Goal: Use online tool/utility: Utilize a website feature to perform a specific function

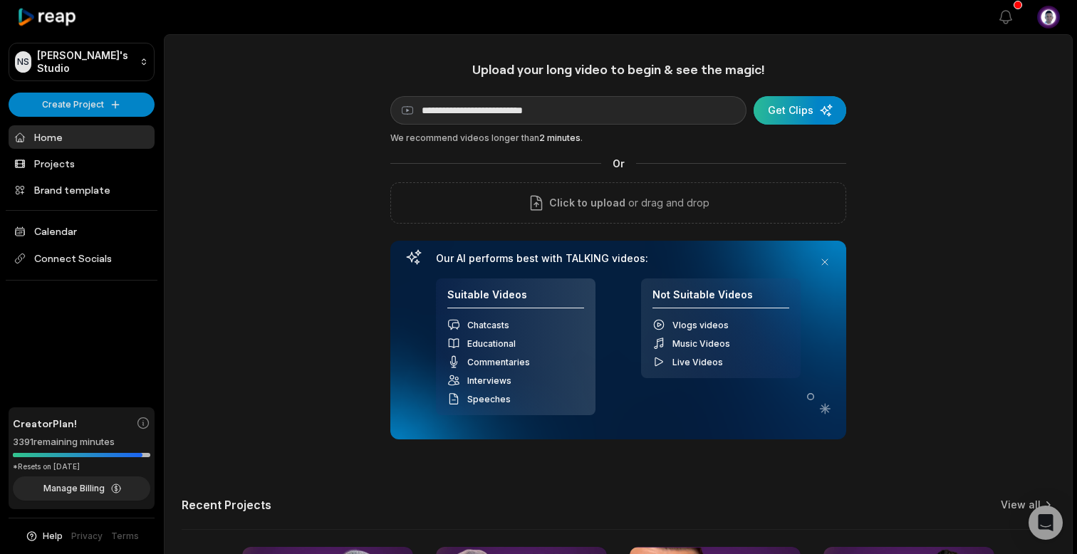
type input "**********"
click at [804, 113] on div "submit" at bounding box center [799, 110] width 93 height 28
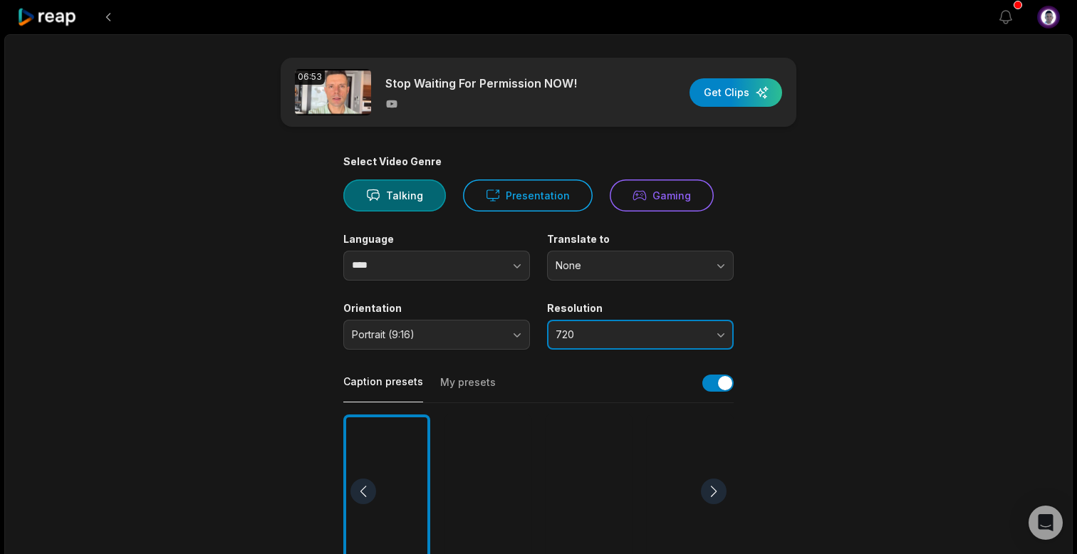
click at [725, 334] on button "720" at bounding box center [640, 335] width 187 height 30
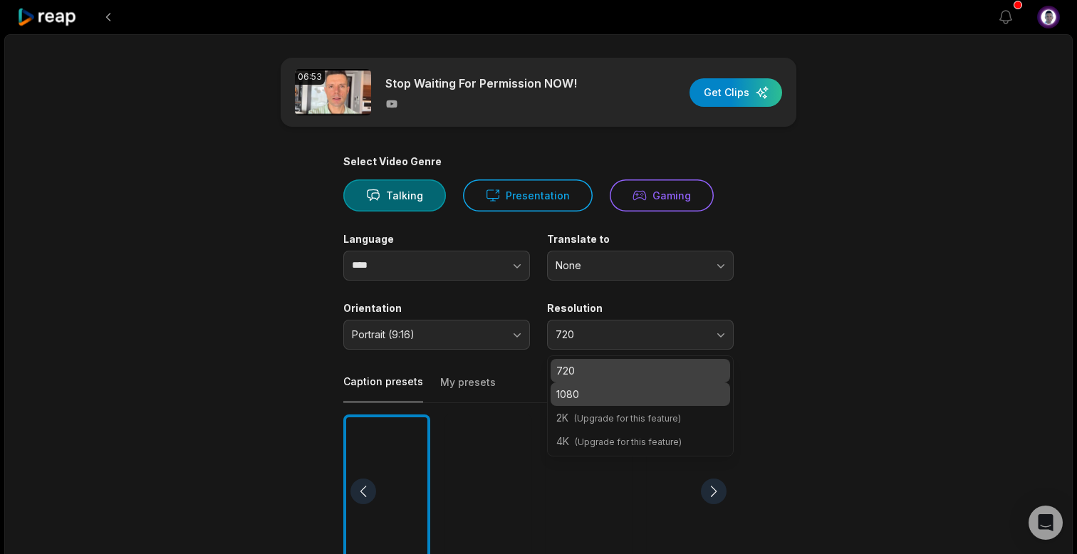
click at [658, 388] on p "1080" at bounding box center [640, 394] width 168 height 15
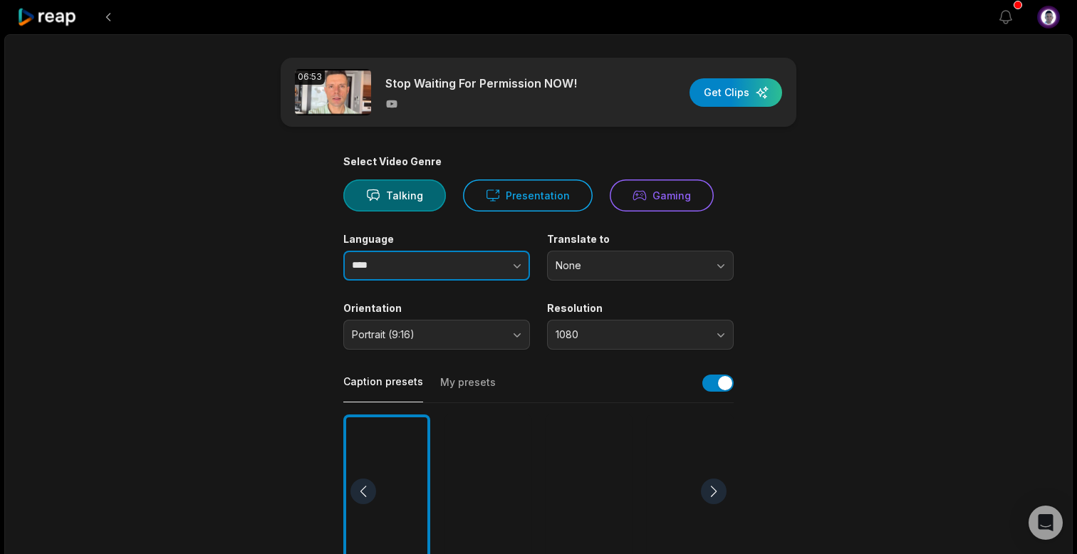
click at [514, 266] on icon "button" at bounding box center [517, 265] width 14 height 14
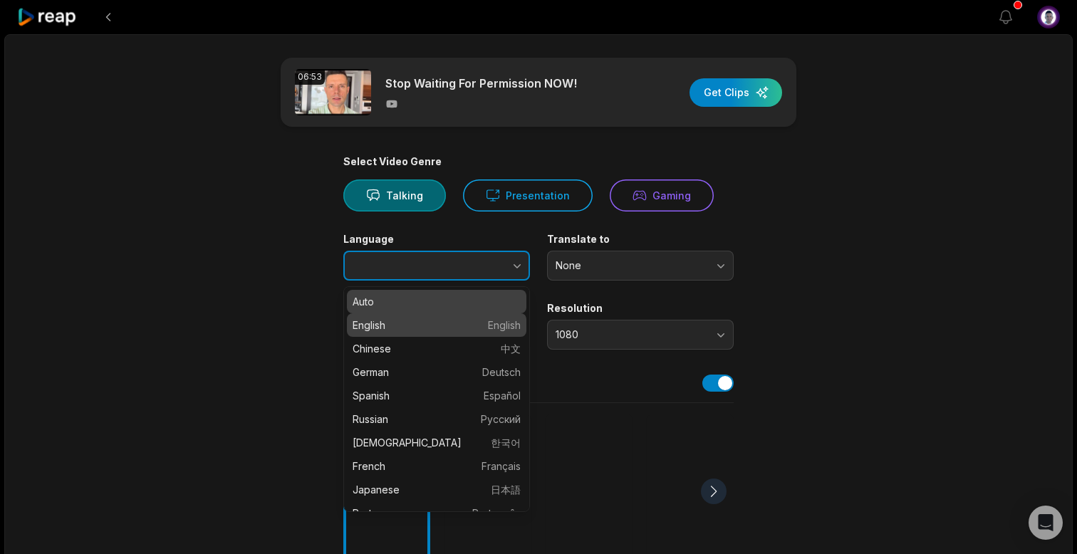
type input "*******"
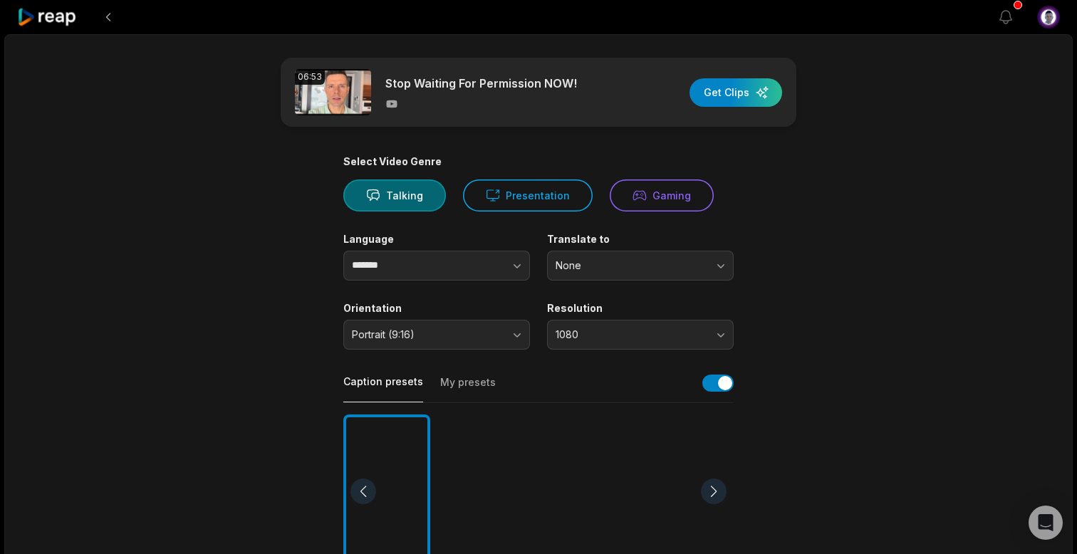
click at [833, 247] on main "06:53 Stop Waiting For Permission NOW! Get Clips Select Video Genre Talking Pre…" at bounding box center [538, 491] width 689 height 866
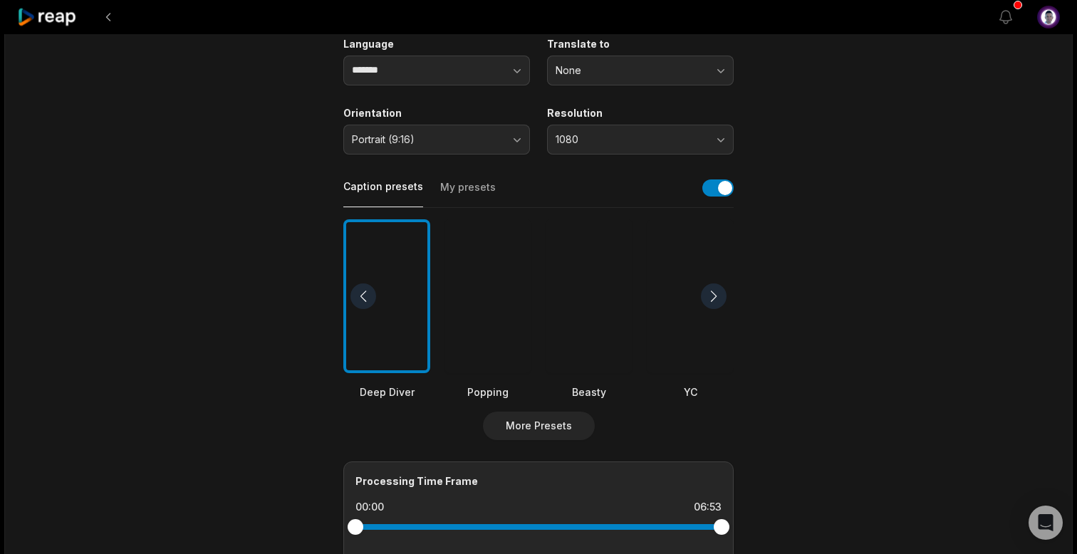
scroll to position [202, 0]
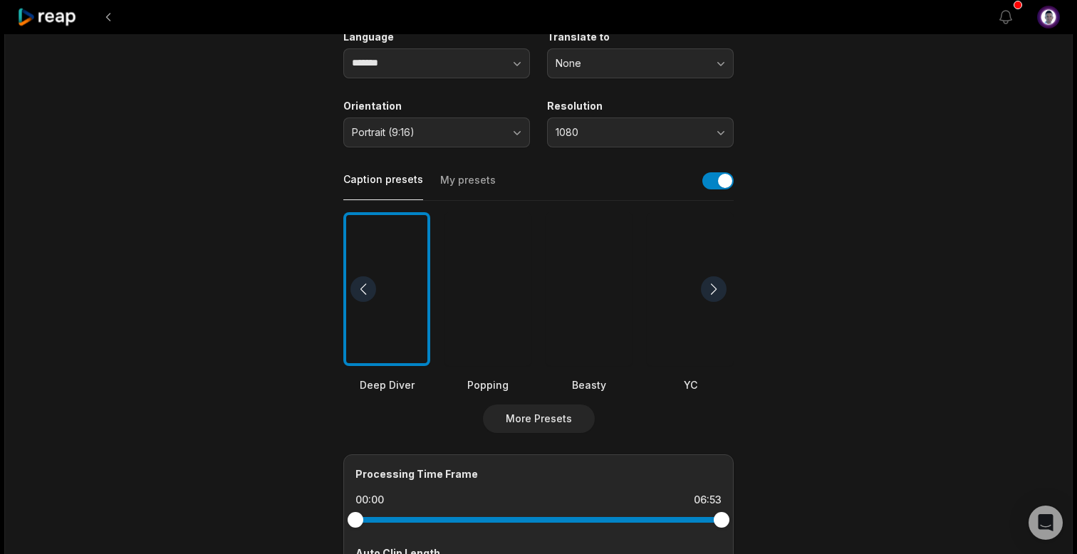
click at [463, 184] on button "My presets" at bounding box center [468, 186] width 56 height 27
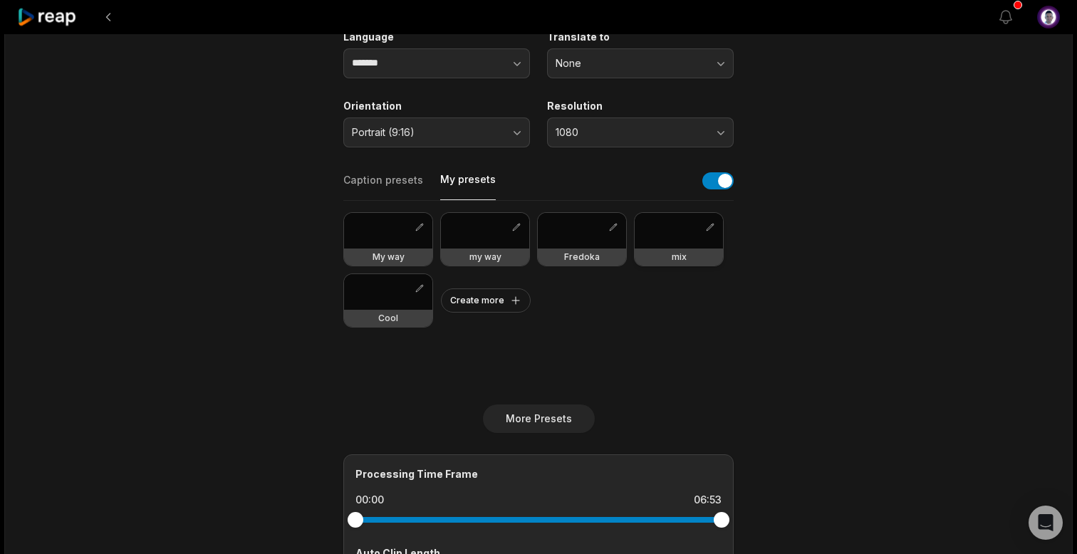
click at [681, 234] on div at bounding box center [678, 231] width 88 height 36
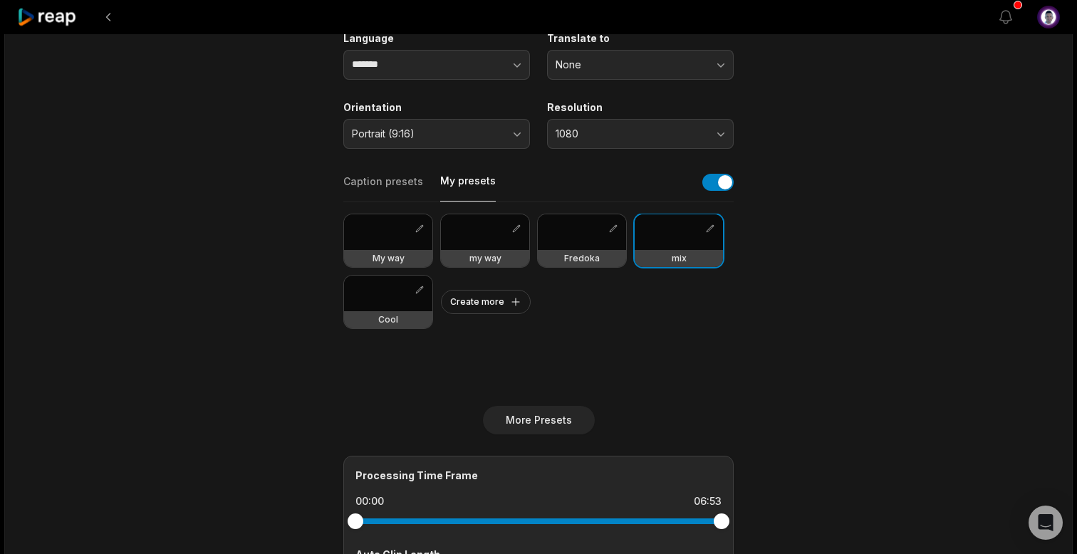
scroll to position [0, 0]
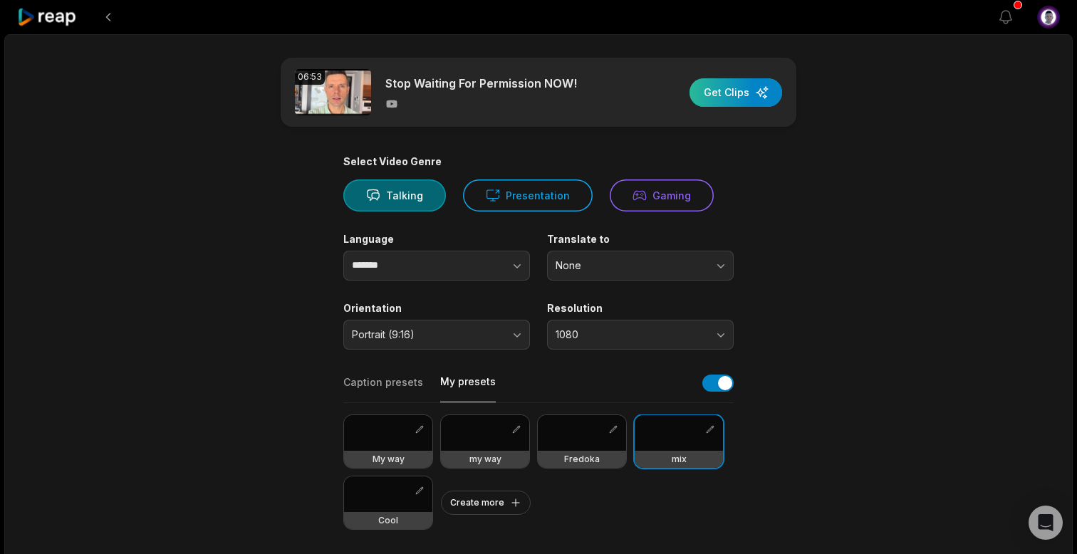
click at [741, 95] on div "button" at bounding box center [735, 92] width 93 height 28
